Goal: Task Accomplishment & Management: Manage account settings

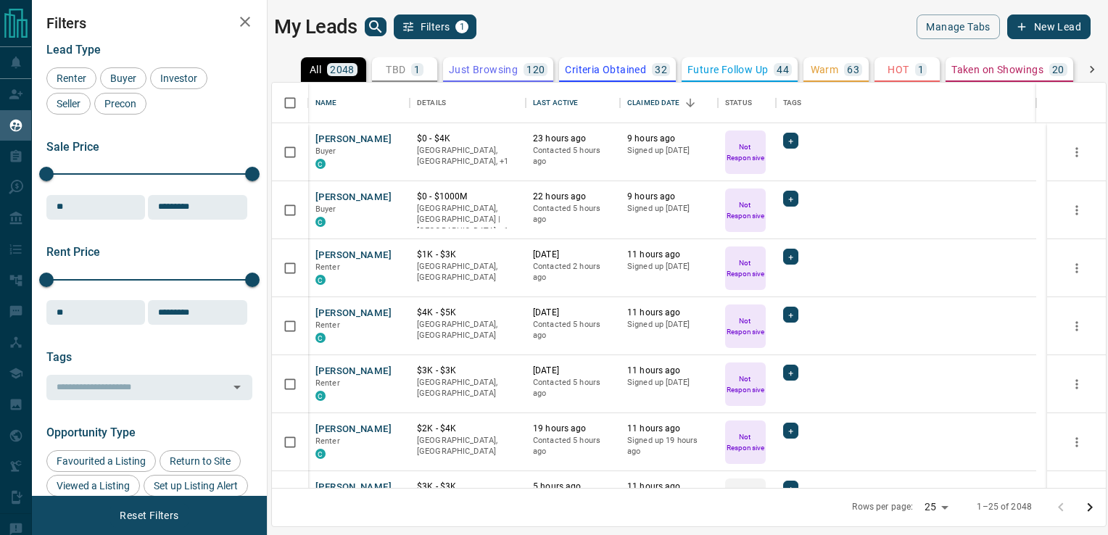
scroll to position [395, 823]
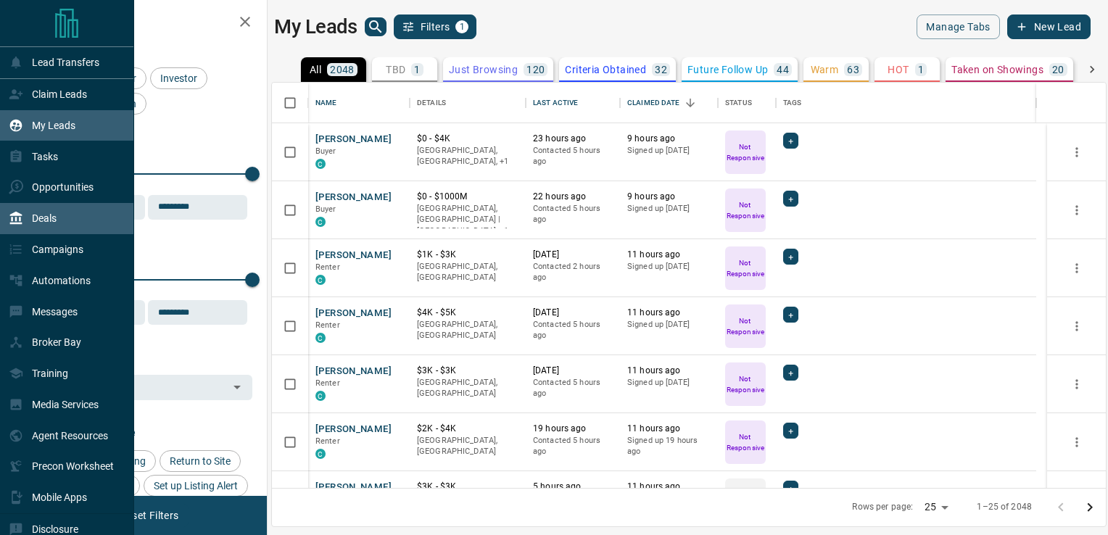
click at [41, 228] on div "Deals" at bounding box center [33, 219] width 48 height 24
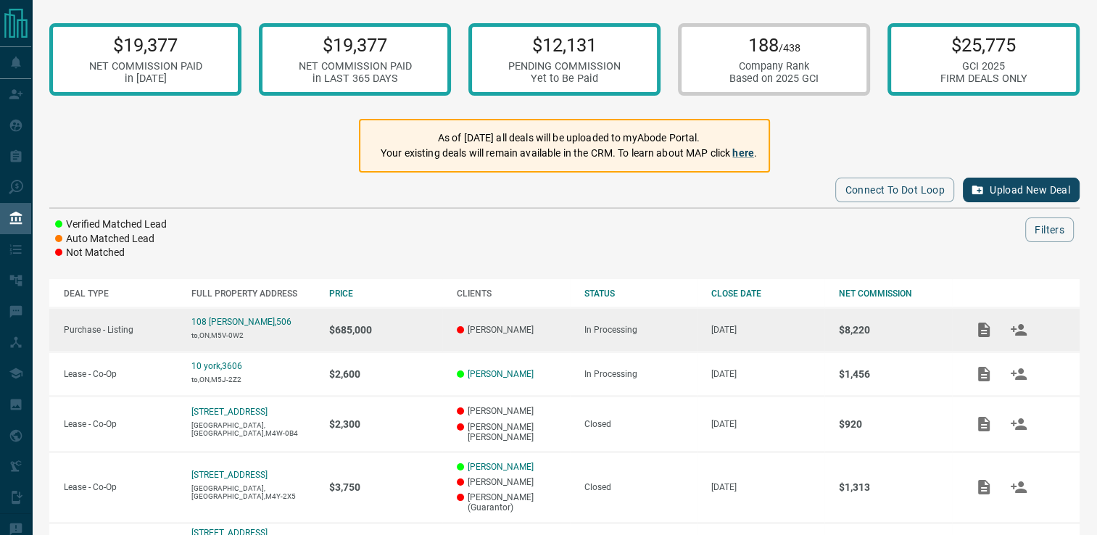
click at [88, 332] on p "Purchase - Listing" at bounding box center [120, 330] width 113 height 10
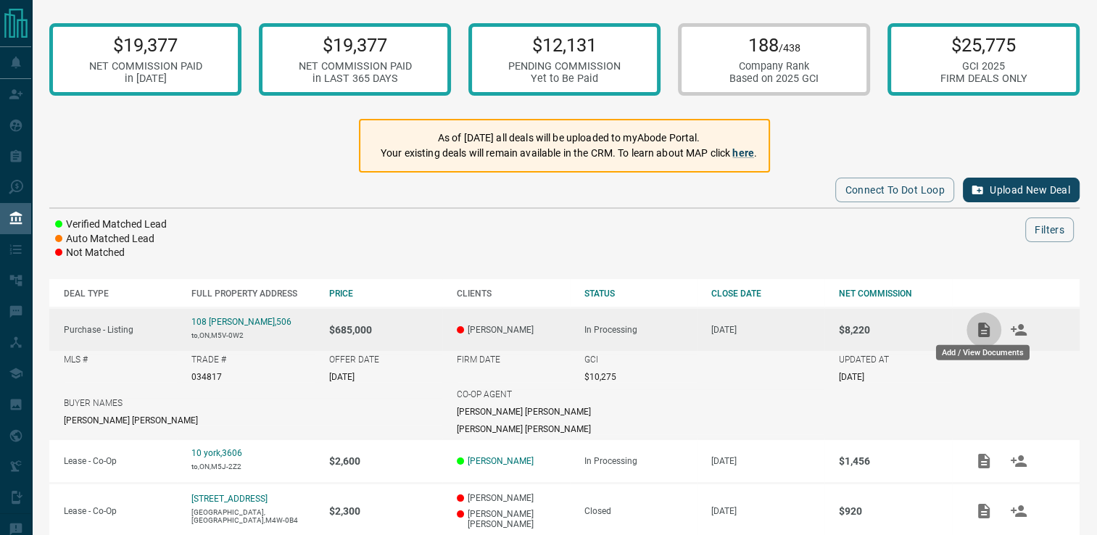
click at [981, 329] on icon "Add / View Documents" at bounding box center [985, 330] width 12 height 15
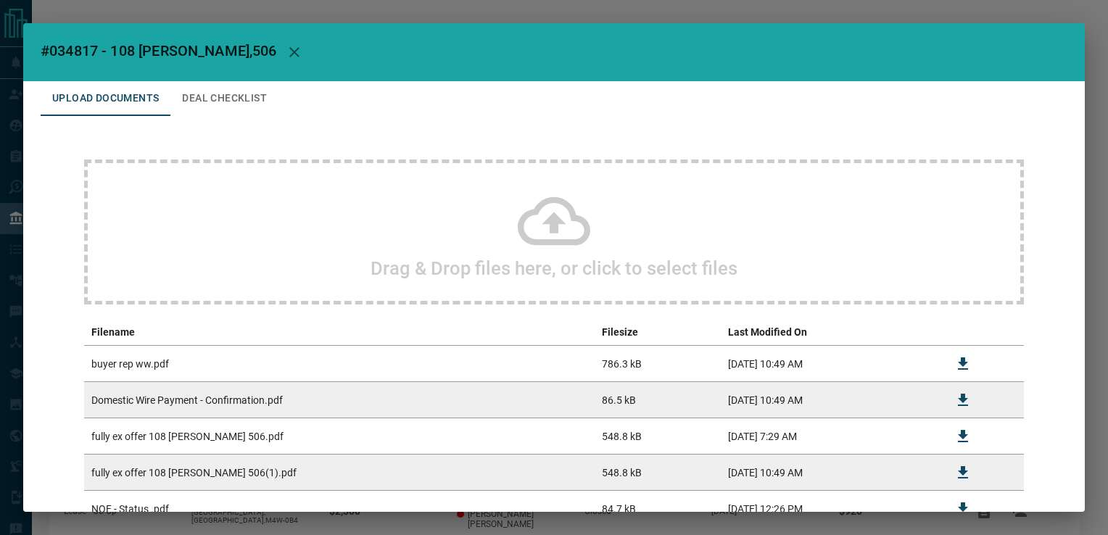
click at [522, 238] on icon at bounding box center [554, 221] width 73 height 49
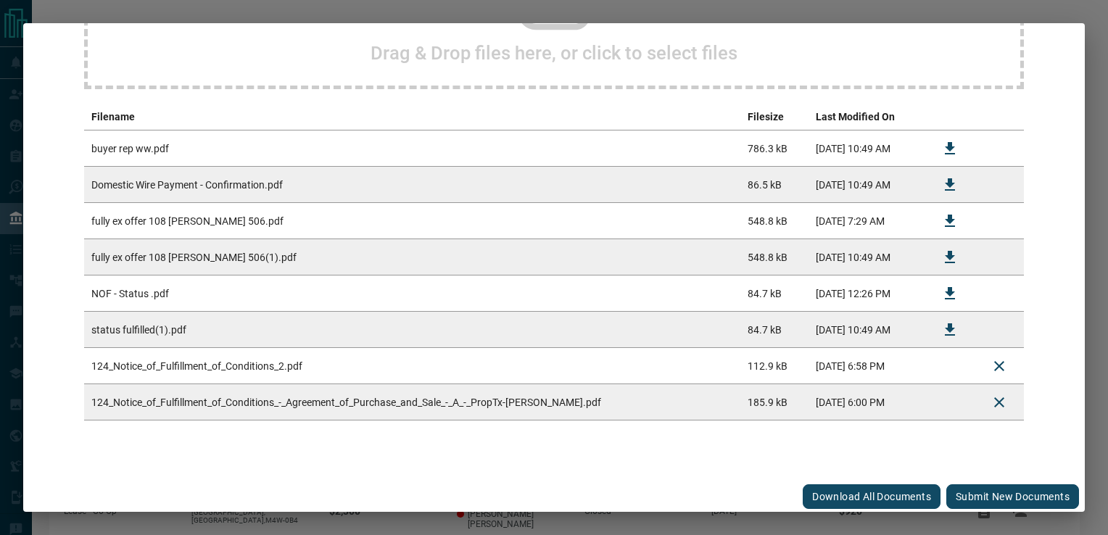
scroll to position [218, 0]
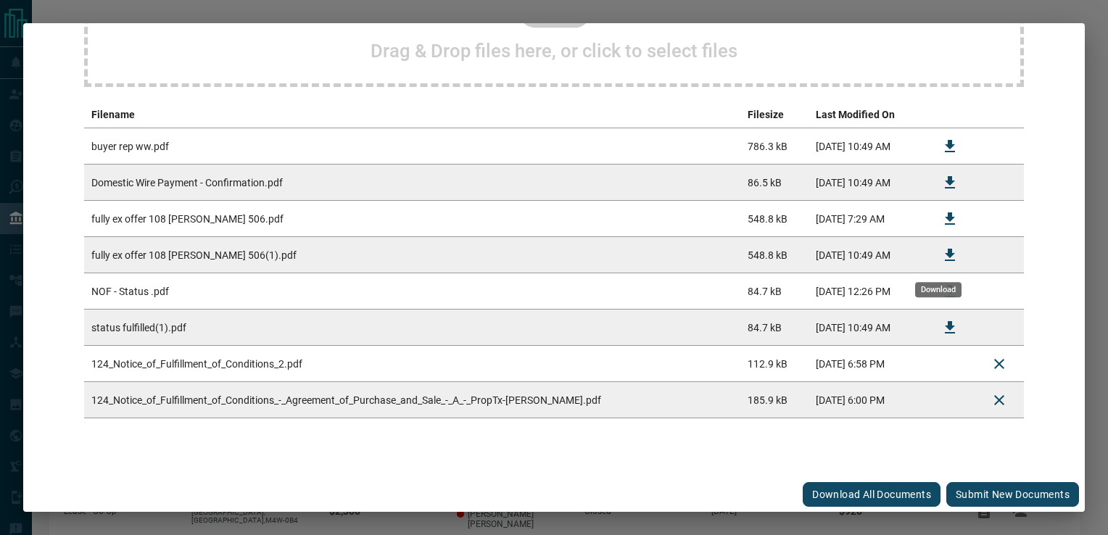
drag, startPoint x: 944, startPoint y: 259, endPoint x: 1008, endPoint y: 214, distance: 77.5
click at [1008, 214] on td at bounding box center [999, 219] width 49 height 36
click at [982, 489] on button "Submit new documents" at bounding box center [1013, 494] width 133 height 25
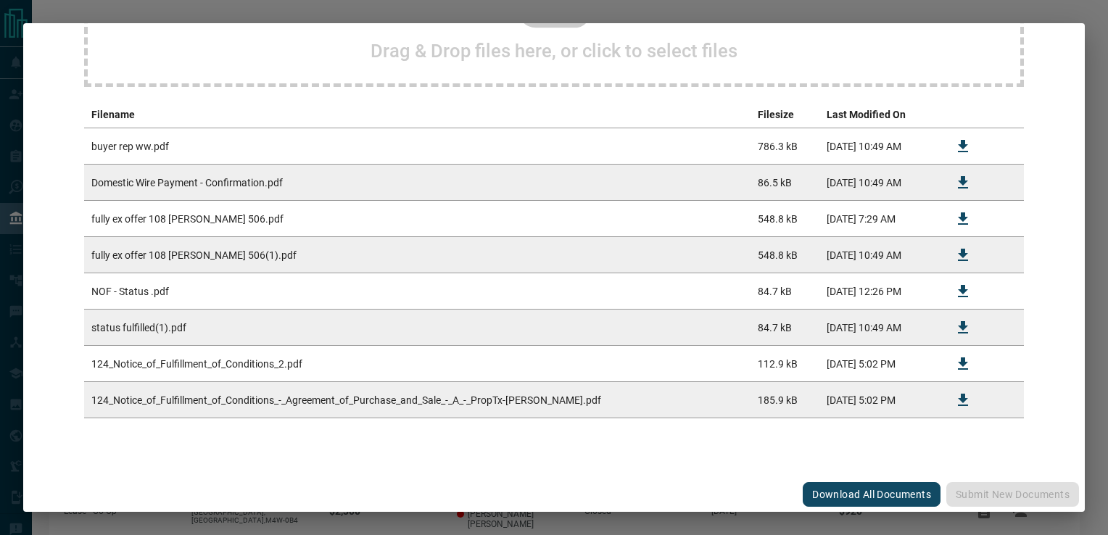
click at [24, 88] on div "#034817 - 108 [PERSON_NAME],506 Upload Documents Deal Checklist Drag & Drop fil…" at bounding box center [554, 267] width 1108 height 535
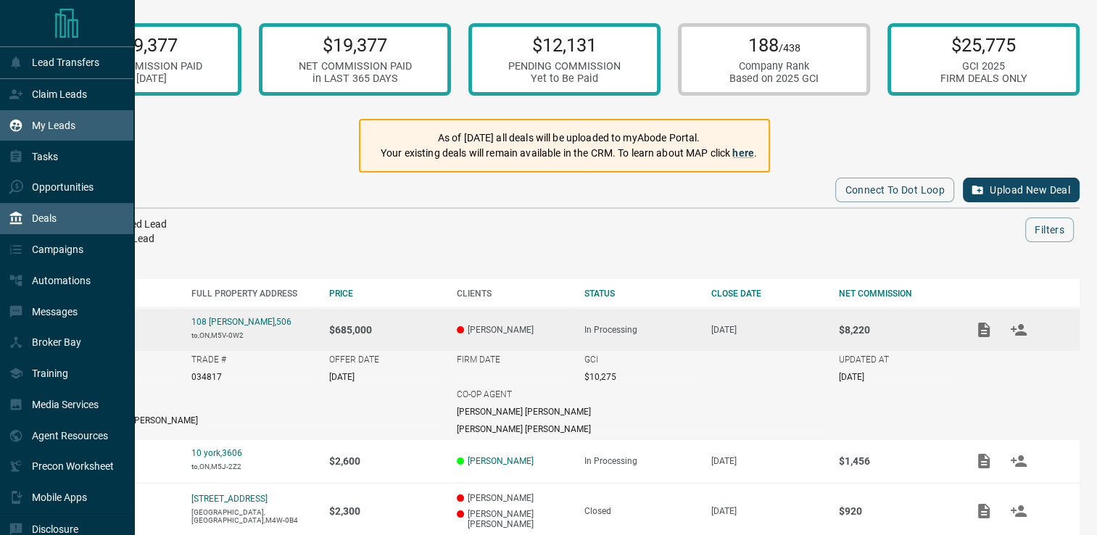
click at [46, 125] on p "My Leads" at bounding box center [54, 126] width 44 height 12
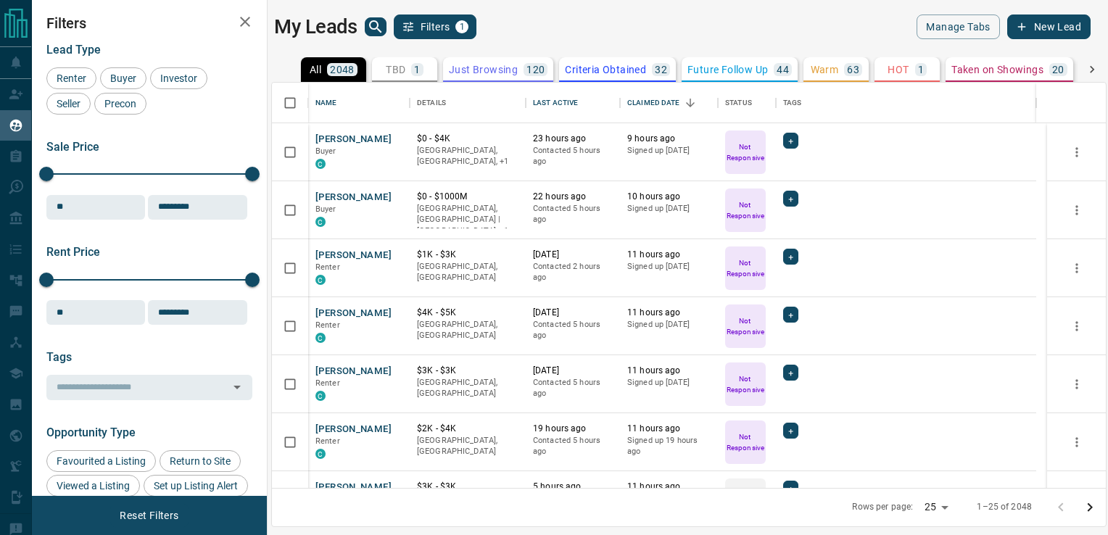
scroll to position [395, 823]
click at [375, 20] on icon "search button" at bounding box center [375, 26] width 17 height 17
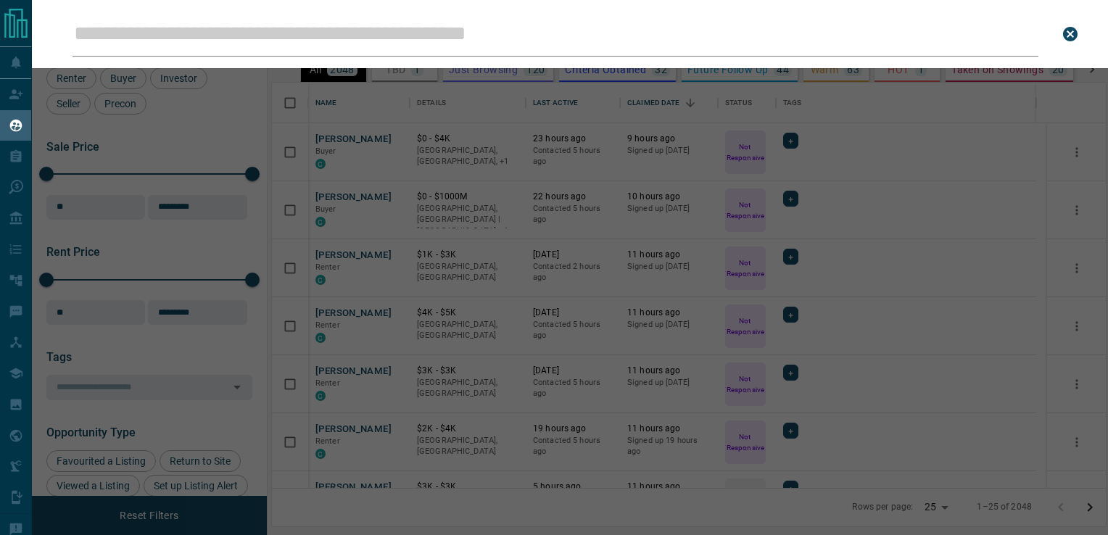
click at [361, 44] on input "Leads Search Bar" at bounding box center [556, 34] width 966 height 45
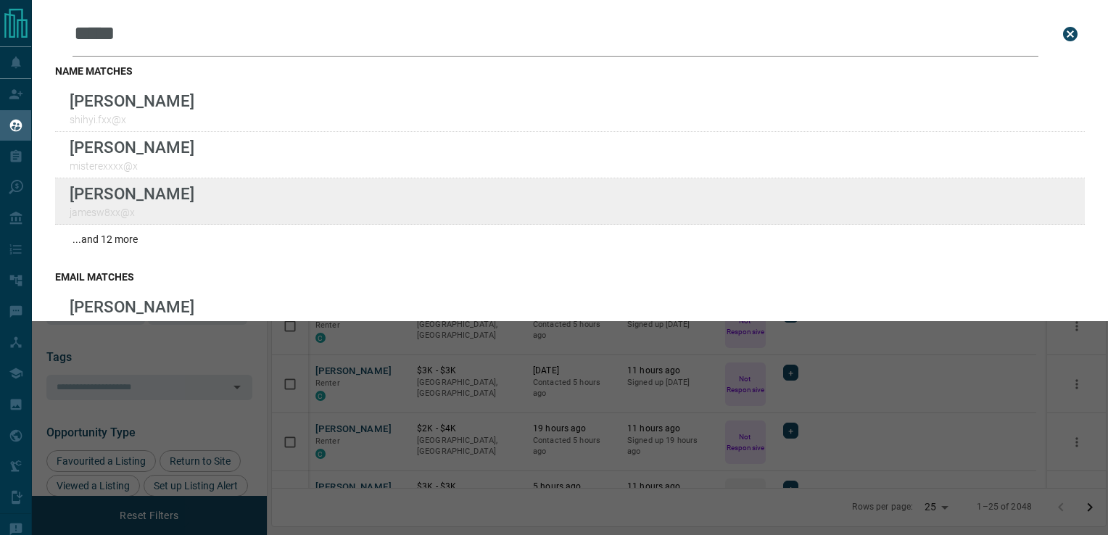
type input "*****"
